Goal: Check status: Check status

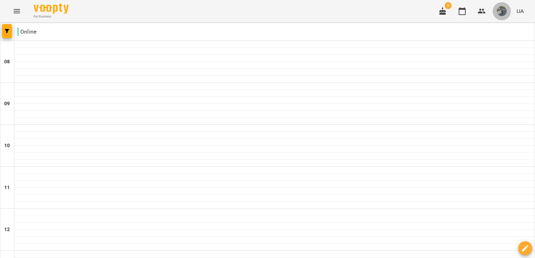
click at [500, 10] on img "button" at bounding box center [502, 11] width 10 height 10
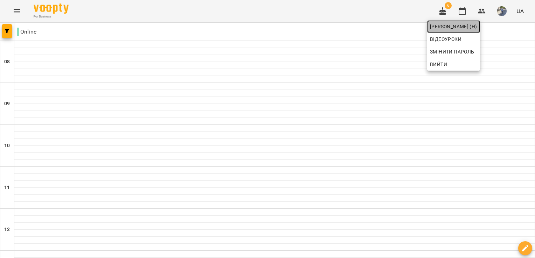
click at [477, 28] on span "[PERSON_NAME] (н)" at bounding box center [453, 26] width 47 height 8
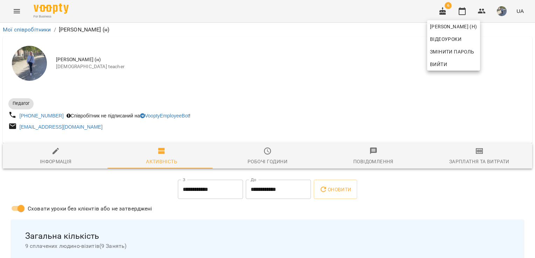
click at [17, 12] on div at bounding box center [267, 129] width 535 height 258
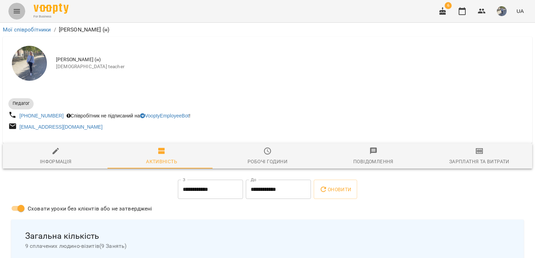
click at [17, 12] on icon "Menu" at bounding box center [17, 11] width 8 height 8
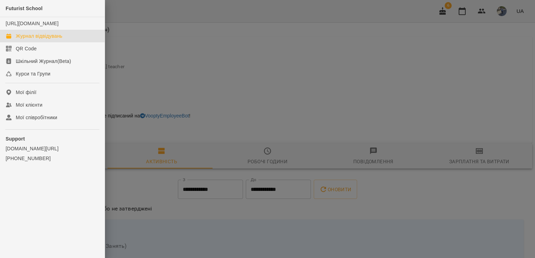
click at [46, 39] on link "Журнал відвідувань" at bounding box center [52, 36] width 105 height 13
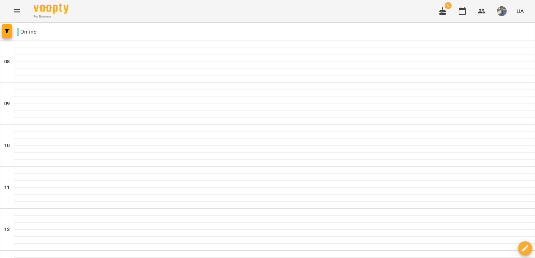
scroll to position [459, 0]
